Goal: Transaction & Acquisition: Register for event/course

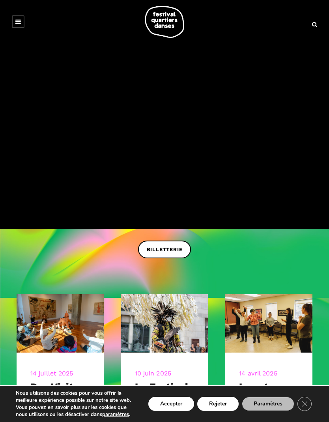
click at [170, 250] on span "BILLETTERIE" at bounding box center [165, 250] width 36 height 8
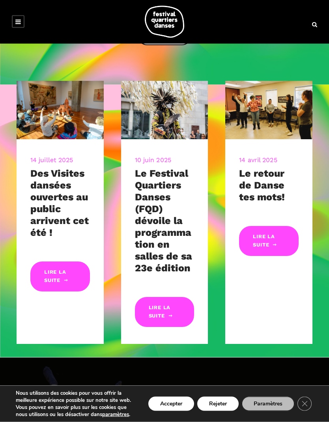
scroll to position [213, 0]
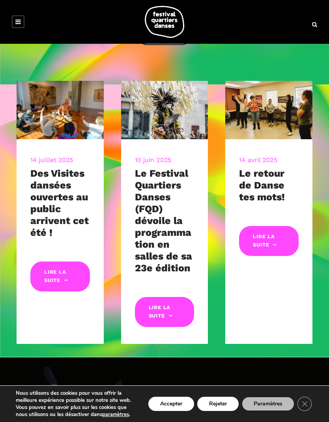
click at [166, 311] on link "Lire la suite" at bounding box center [165, 312] width 60 height 30
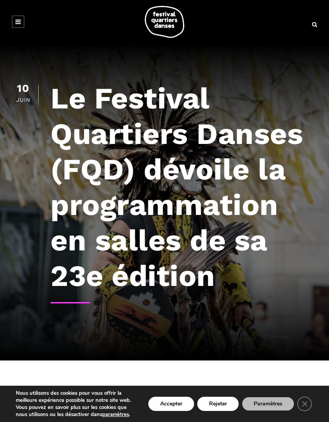
click at [24, 19] on link at bounding box center [18, 21] width 13 height 13
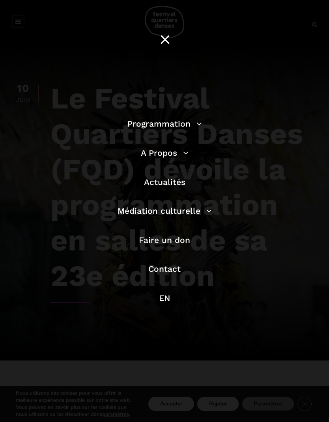
click at [170, 295] on link "EN" at bounding box center [164, 298] width 11 height 10
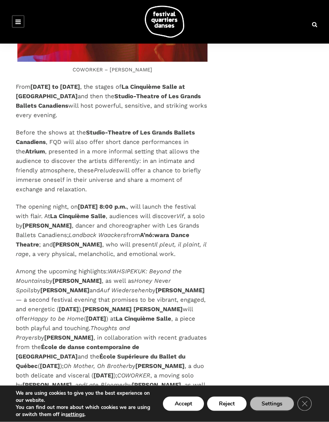
scroll to position [2246, 0]
